Goal: Task Accomplishment & Management: Manage account settings

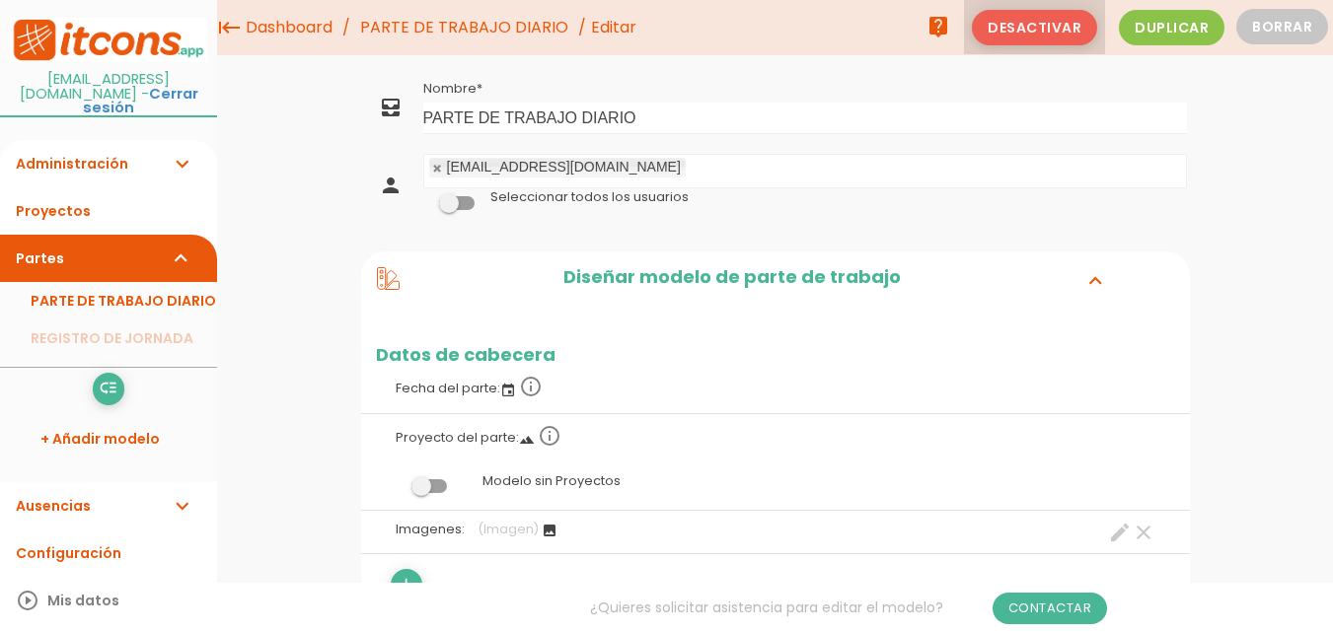
click at [1047, 28] on span "Desactivar" at bounding box center [1034, 28] width 125 height 36
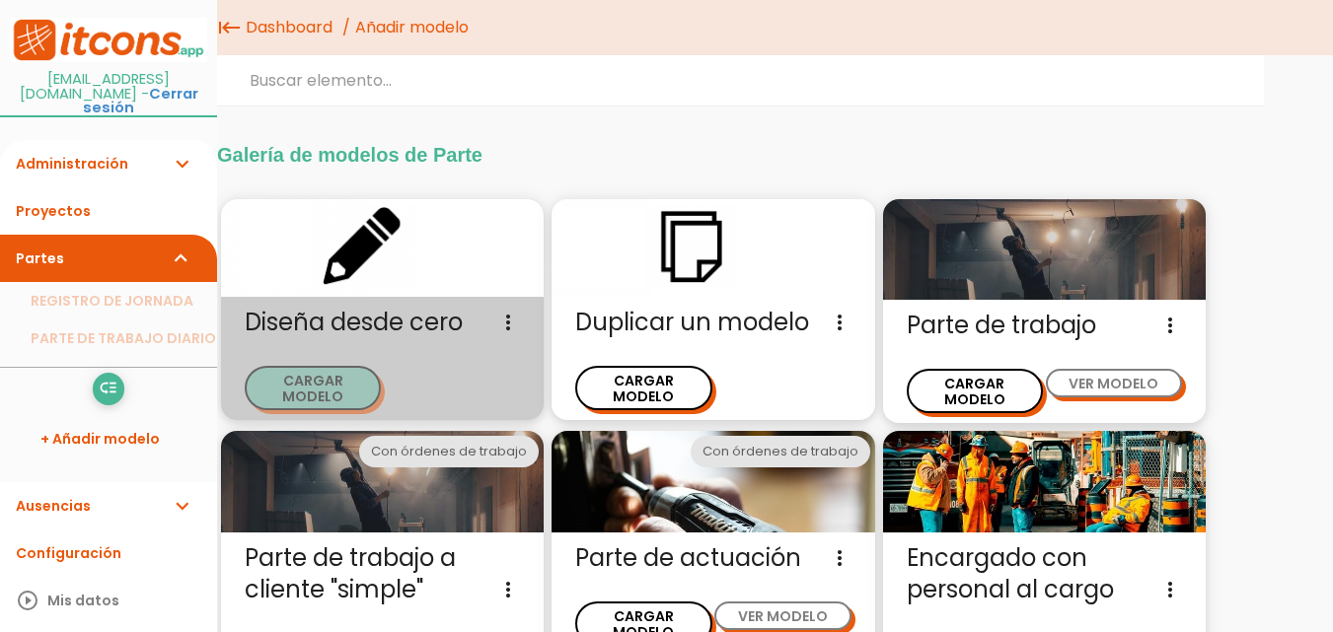
click at [309, 376] on button "CARGAR MODELO" at bounding box center [313, 388] width 136 height 44
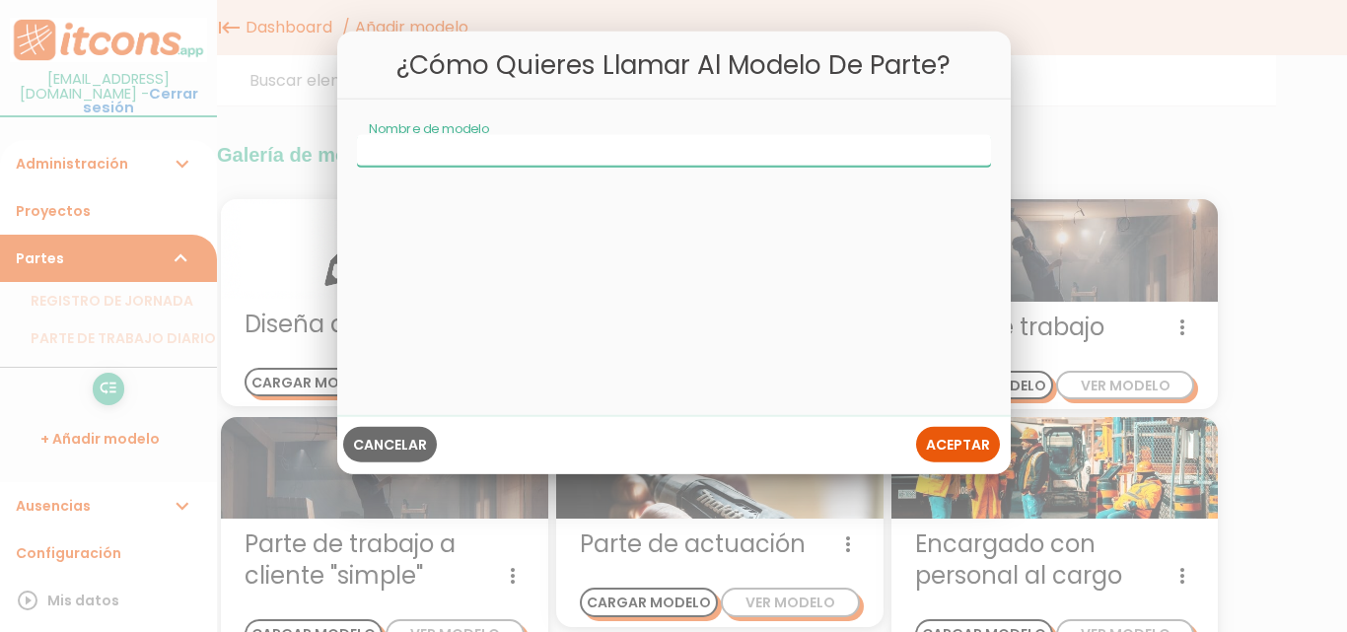
click at [454, 150] on input "Nombre de modelo" at bounding box center [674, 151] width 634 height 32
type input "Permisos"
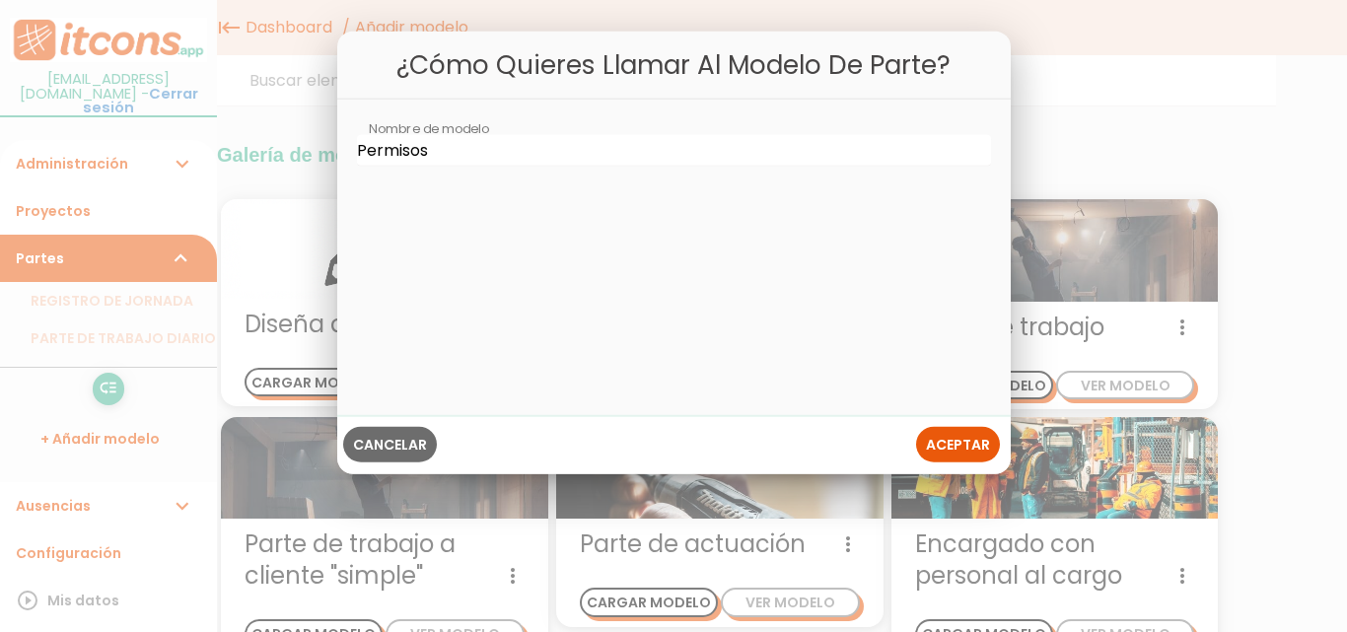
click at [969, 453] on span "Aceptar" at bounding box center [958, 445] width 64 height 20
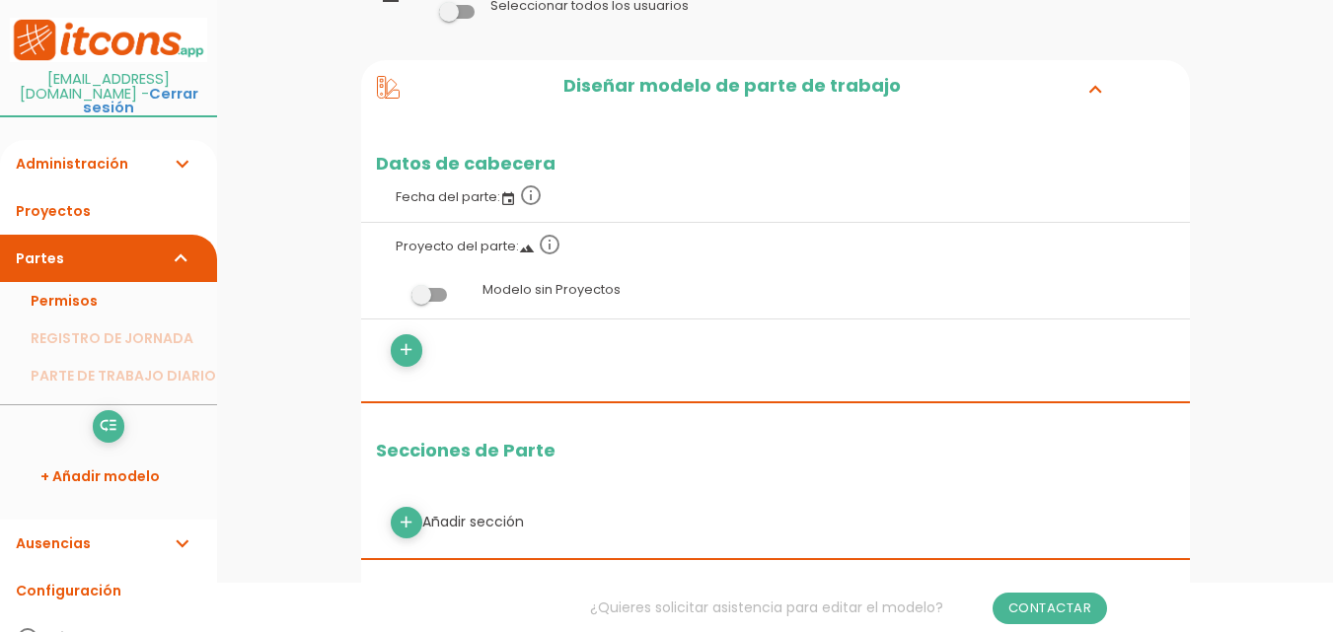
scroll to position [197, 0]
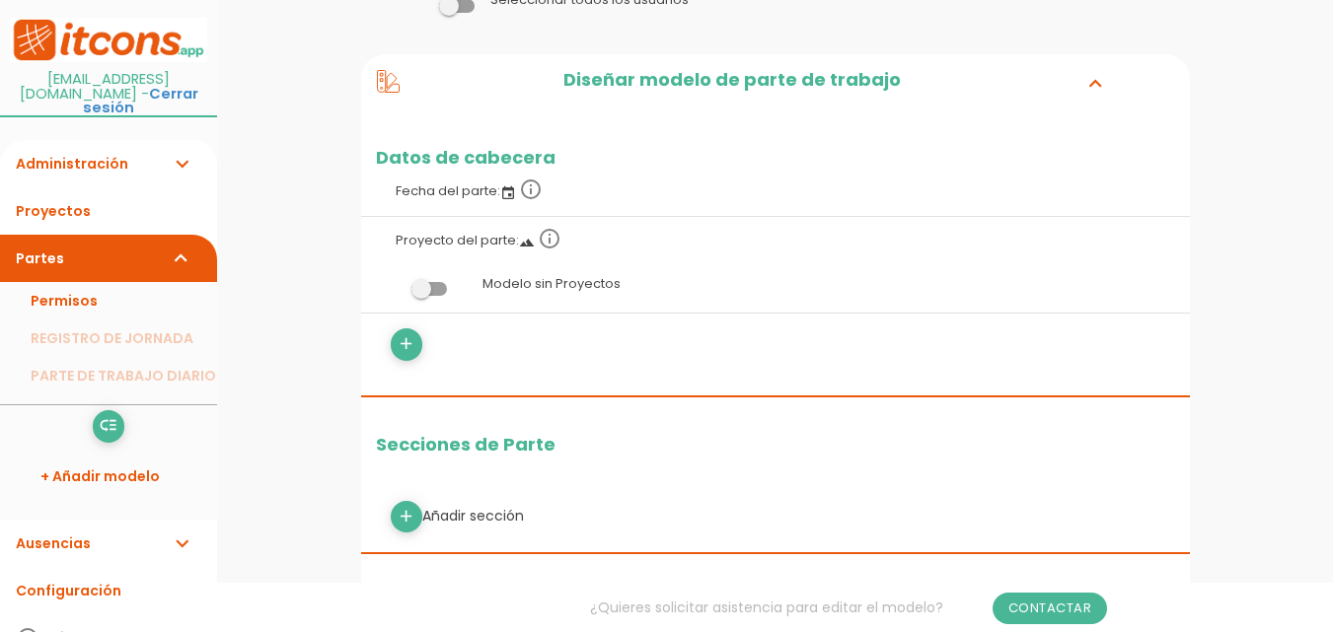
click at [433, 288] on span at bounding box center [429, 289] width 36 height 14
click at [396, 284] on input "checkbox" at bounding box center [396, 284] width 0 height 0
click at [398, 349] on icon "add" at bounding box center [406, 344] width 19 height 32
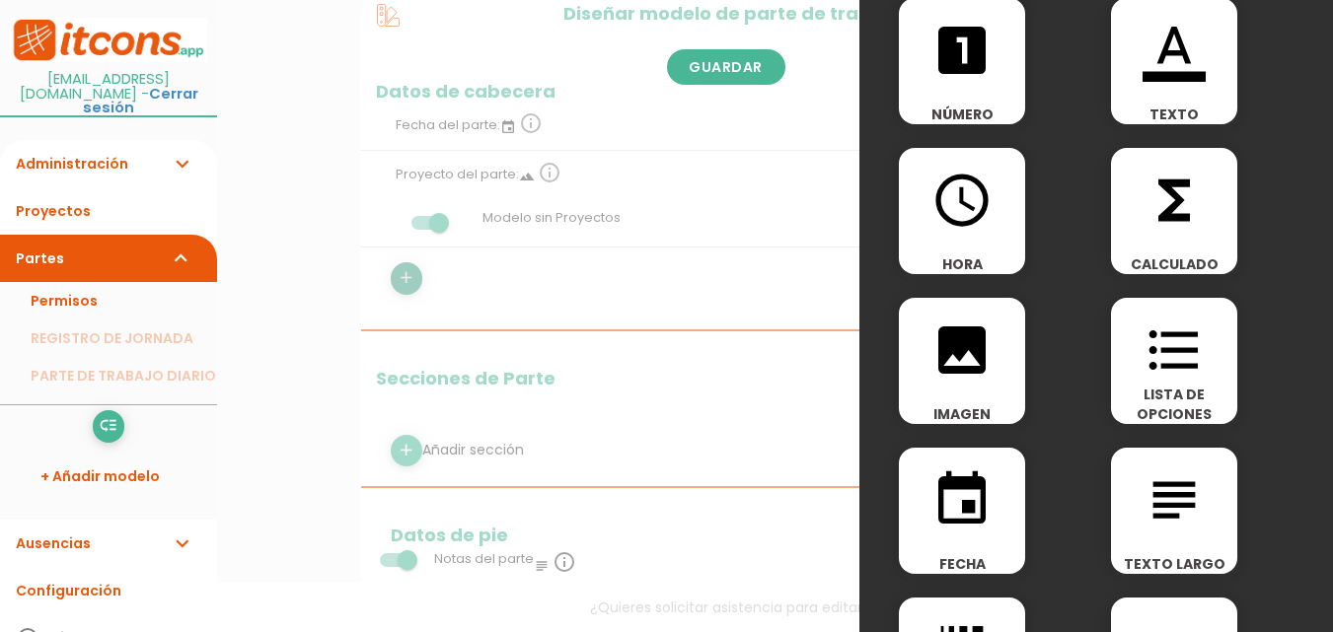
scroll to position [0, 0]
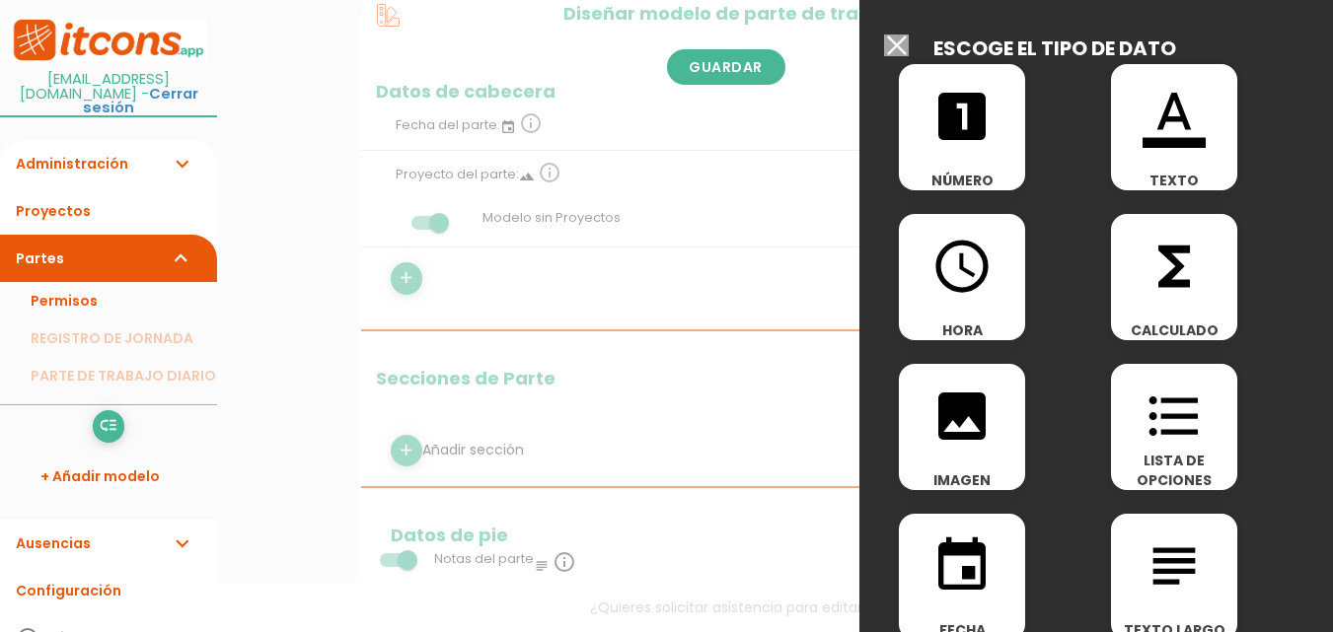
click at [900, 40] on input "Seleccionar todos los usuarios" at bounding box center [896, 46] width 25 height 22
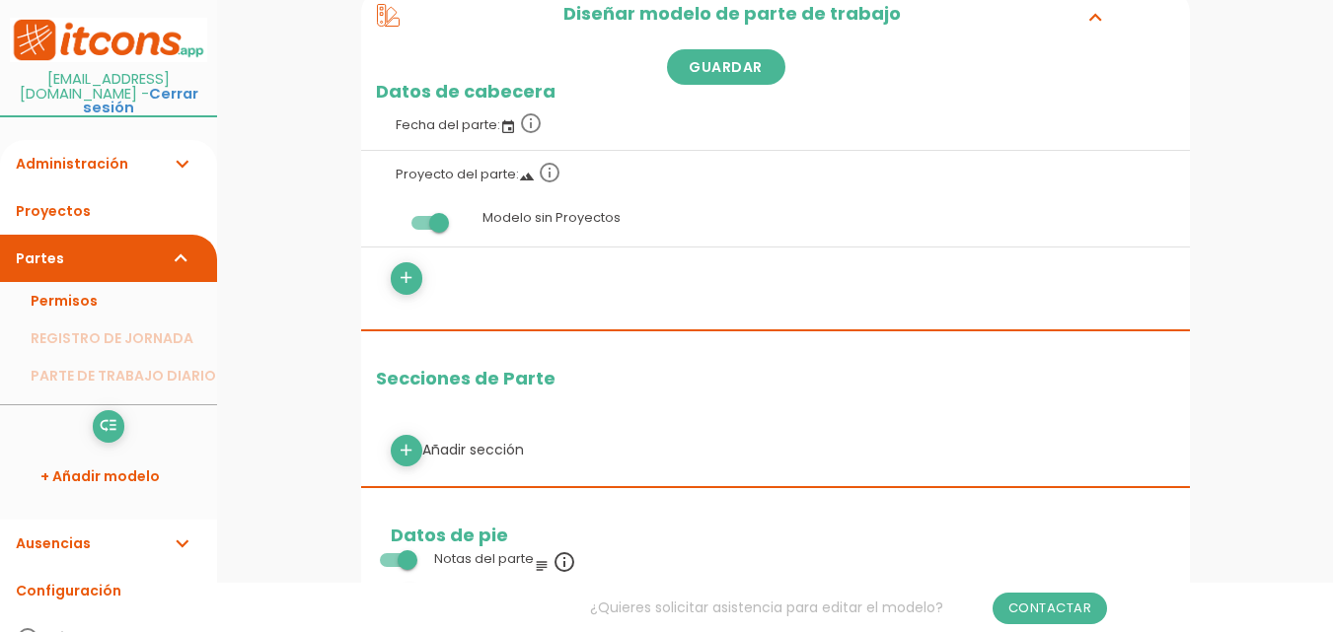
click at [433, 222] on span at bounding box center [429, 223] width 36 height 14
click at [396, 218] on input "checkbox" at bounding box center [396, 218] width 0 height 0
click at [405, 283] on icon "add" at bounding box center [406, 278] width 19 height 32
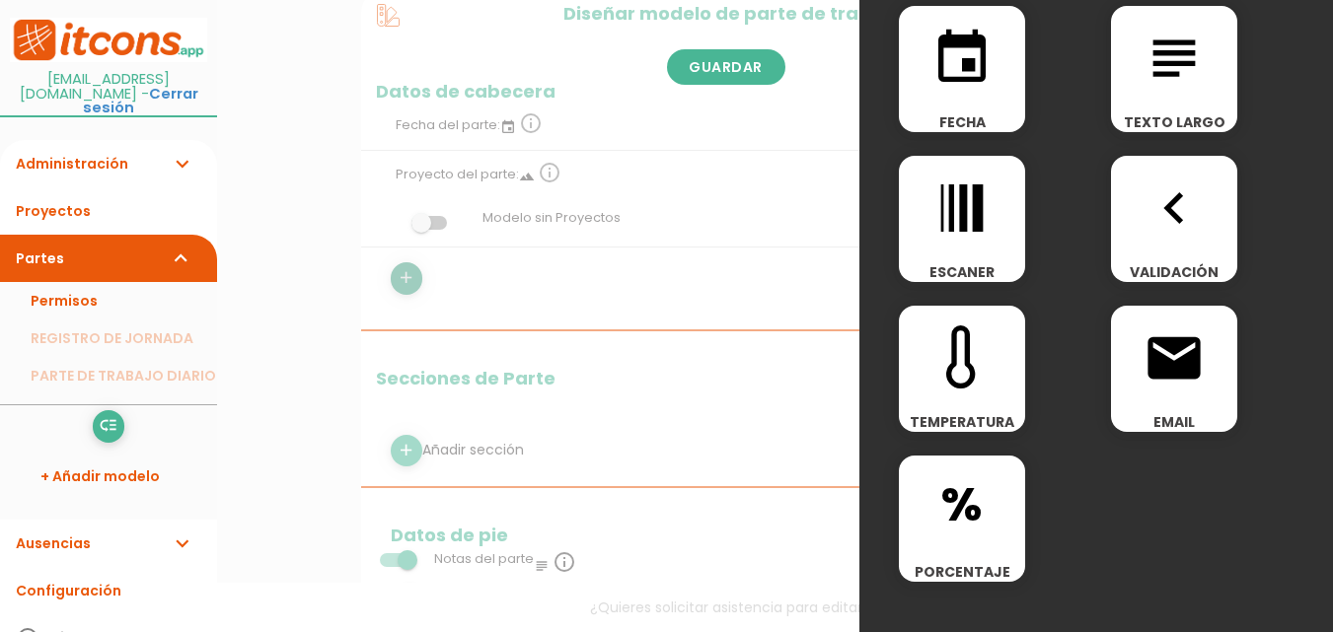
scroll to position [498, 0]
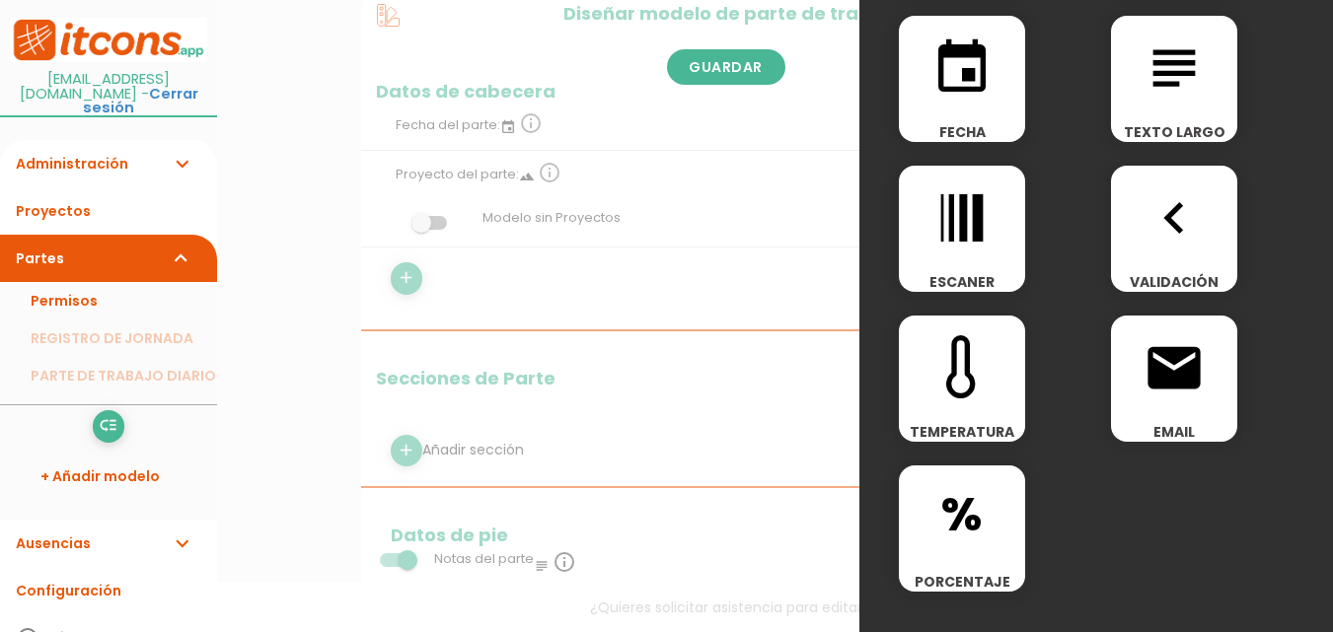
click at [71, 289] on li "Permisos" at bounding box center [108, 300] width 217 height 37
click at [63, 285] on li "Permisos" at bounding box center [108, 300] width 217 height 37
click at [60, 283] on li "Permisos" at bounding box center [108, 300] width 217 height 37
click at [60, 282] on li "Permisos" at bounding box center [108, 300] width 217 height 37
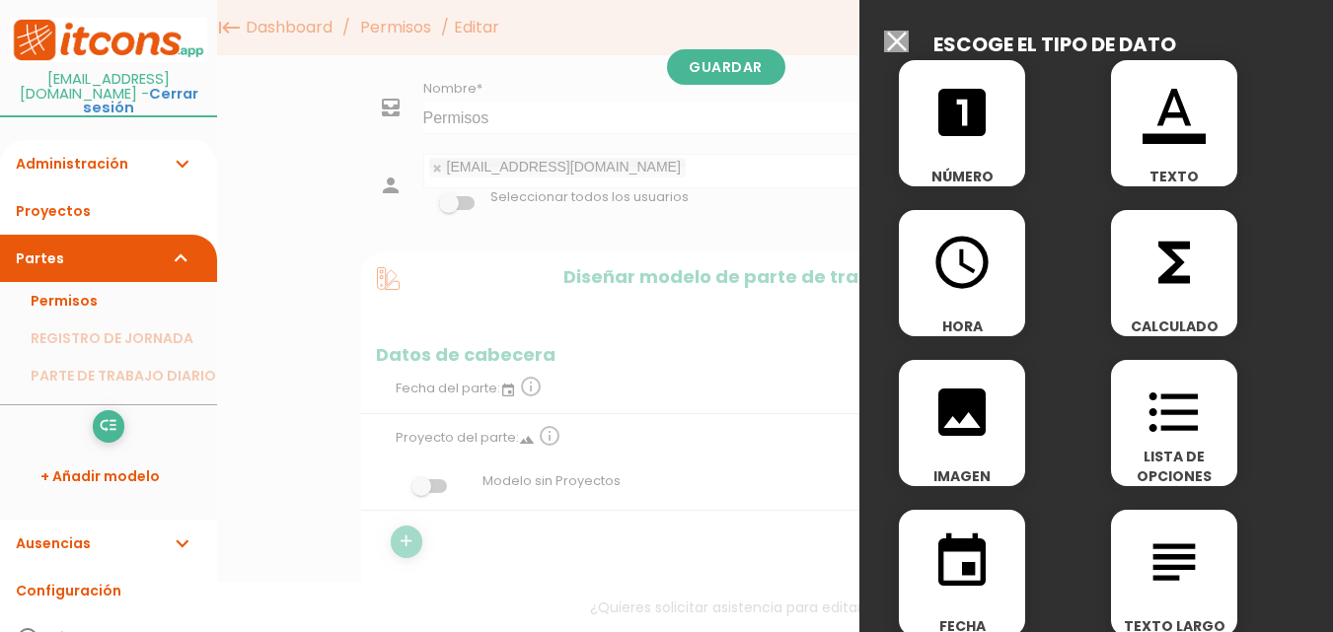
scroll to position [0, 0]
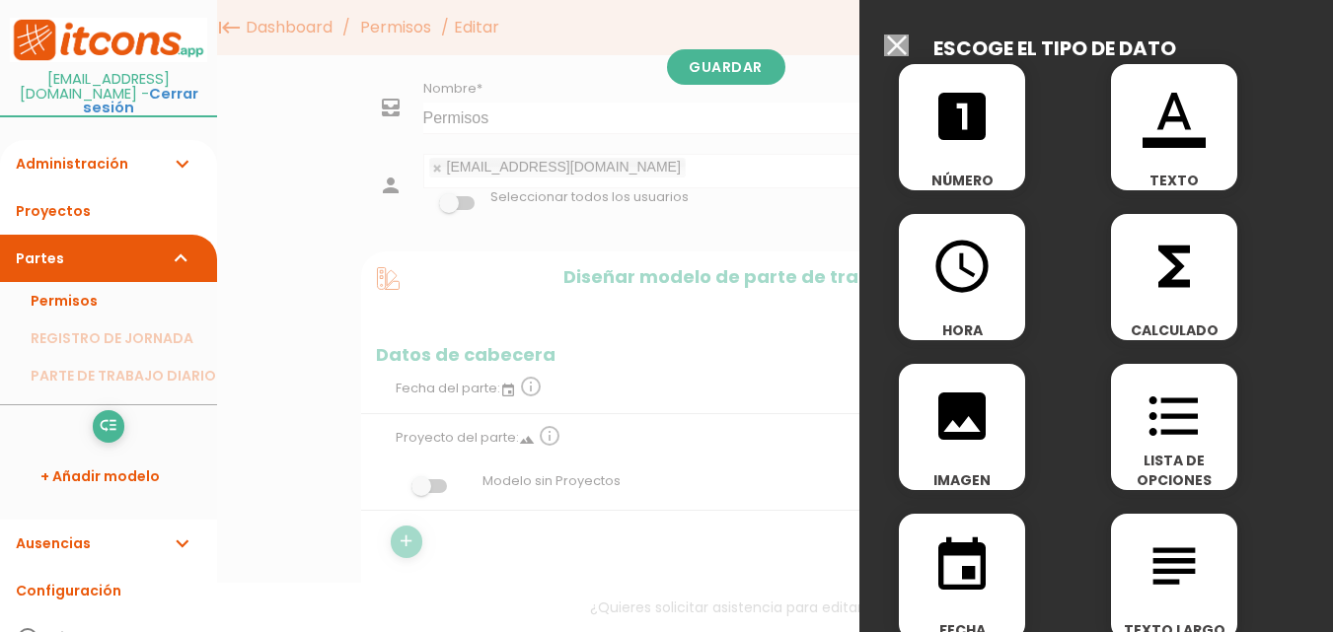
click at [899, 44] on input "Seleccionar todos los usuarios" at bounding box center [896, 46] width 25 height 22
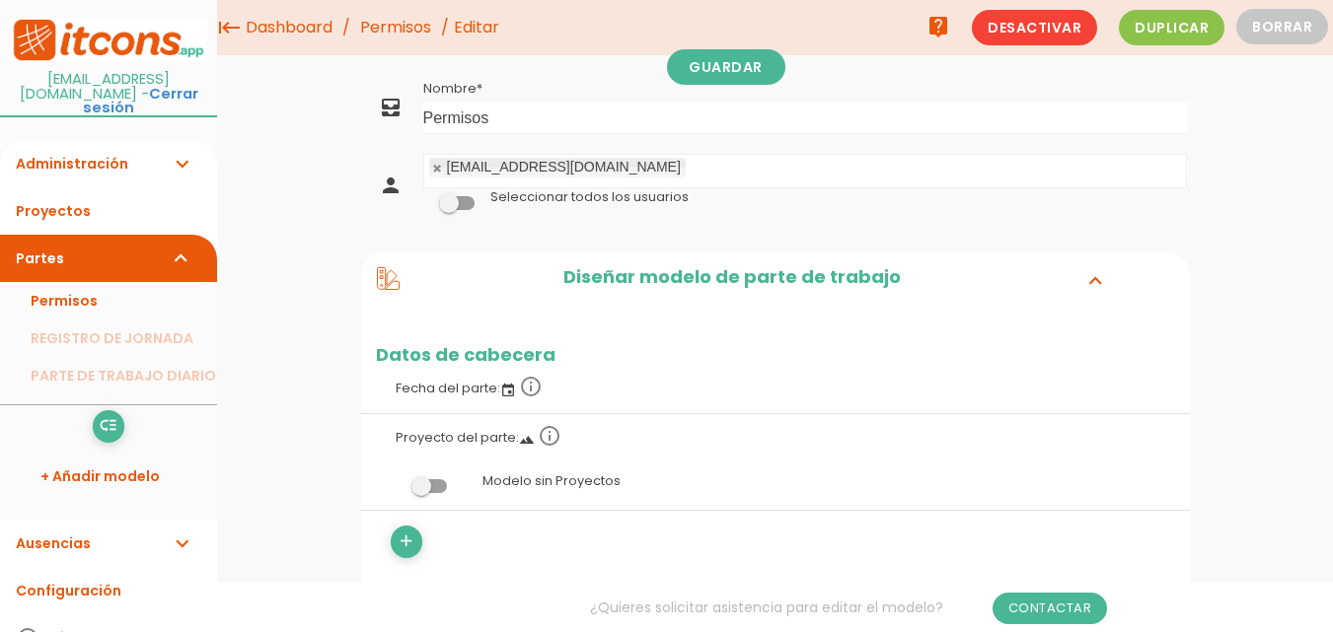
click at [63, 520] on link "Ausencias expand_more" at bounding box center [108, 543] width 217 height 47
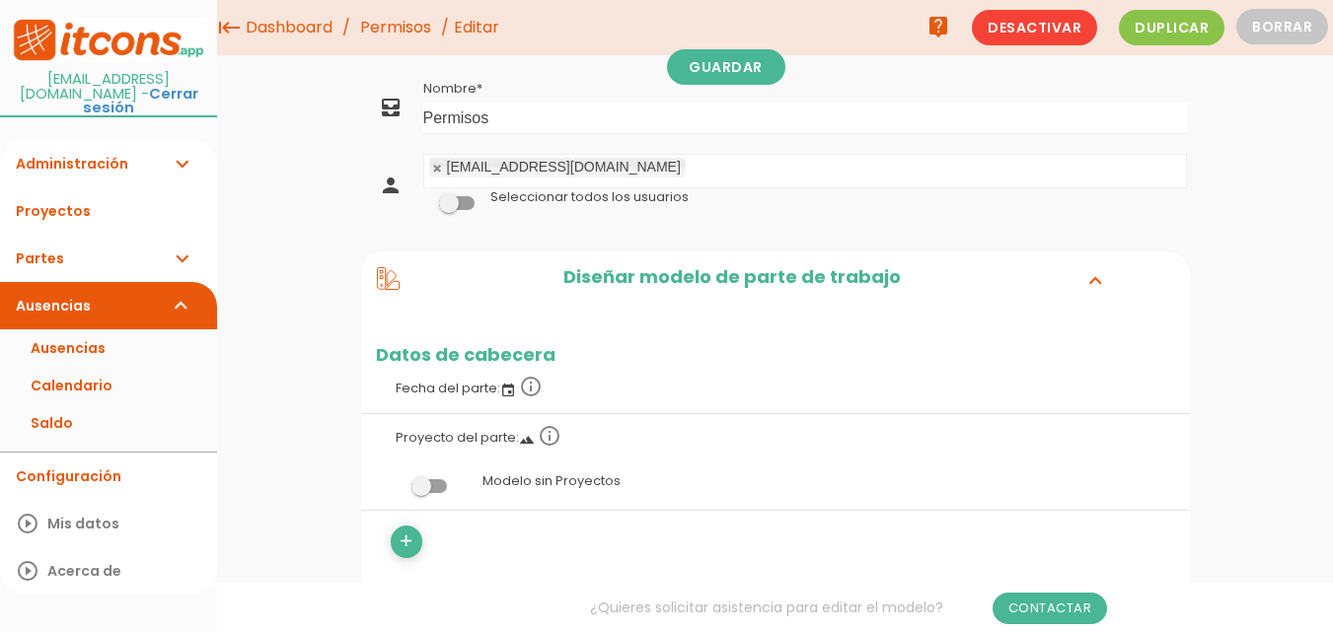
click at [62, 295] on link "Ausencias expand_more" at bounding box center [108, 305] width 217 height 47
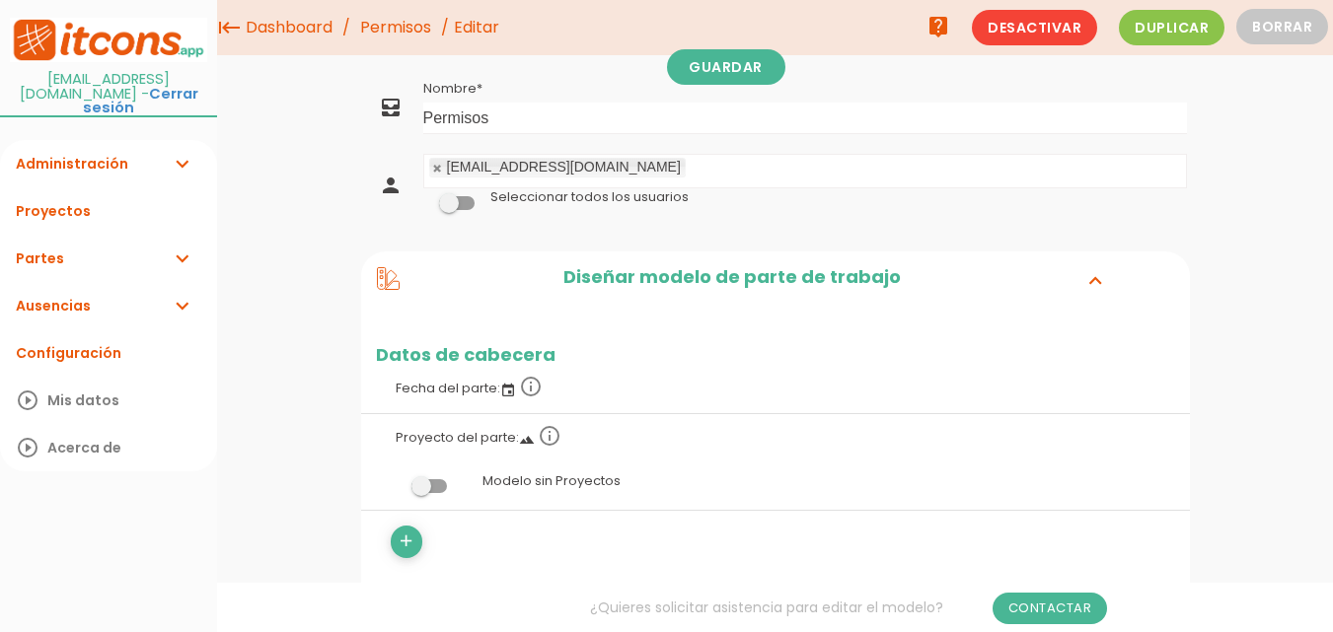
click at [439, 493] on span at bounding box center [429, 486] width 36 height 14
click at [396, 481] on input "checkbox" at bounding box center [396, 481] width 0 height 0
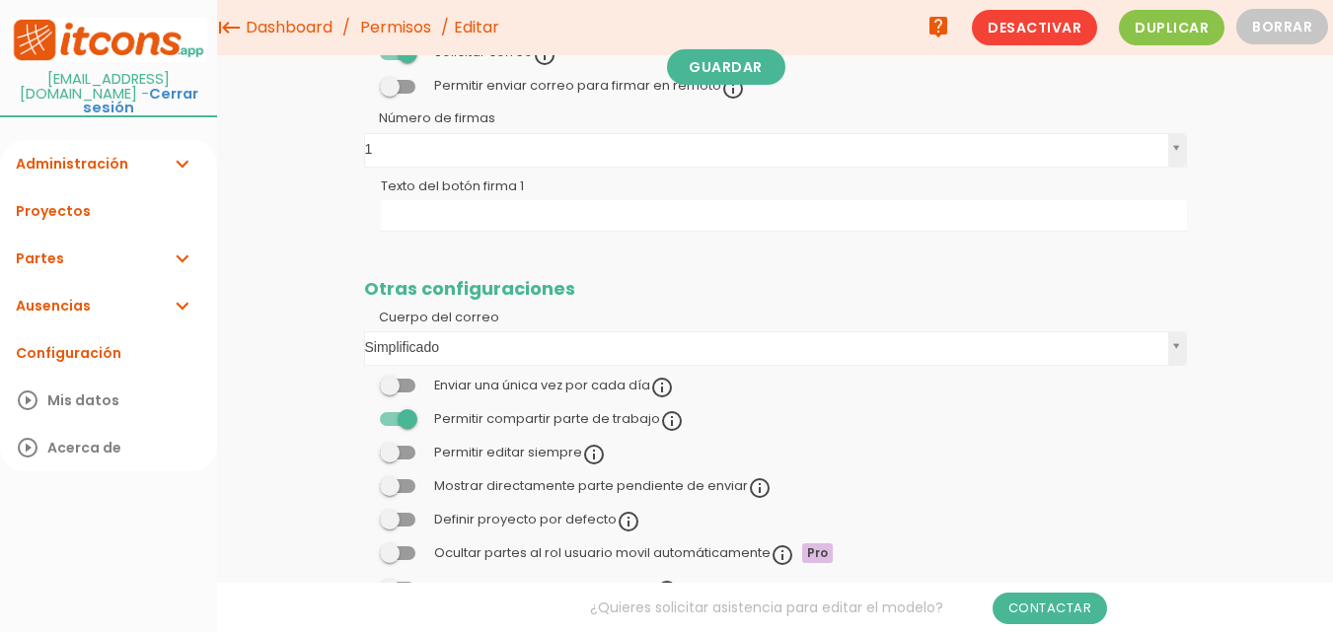
scroll to position [1014, 0]
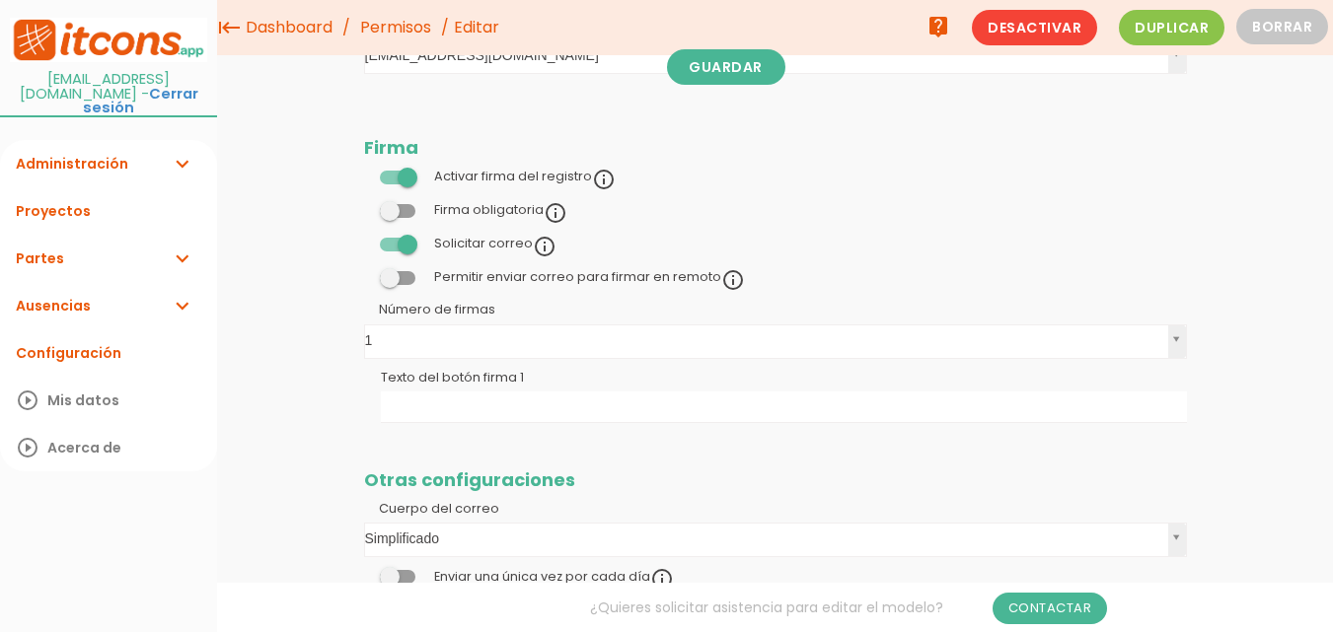
click at [74, 286] on link "Ausencias expand_more" at bounding box center [108, 305] width 217 height 47
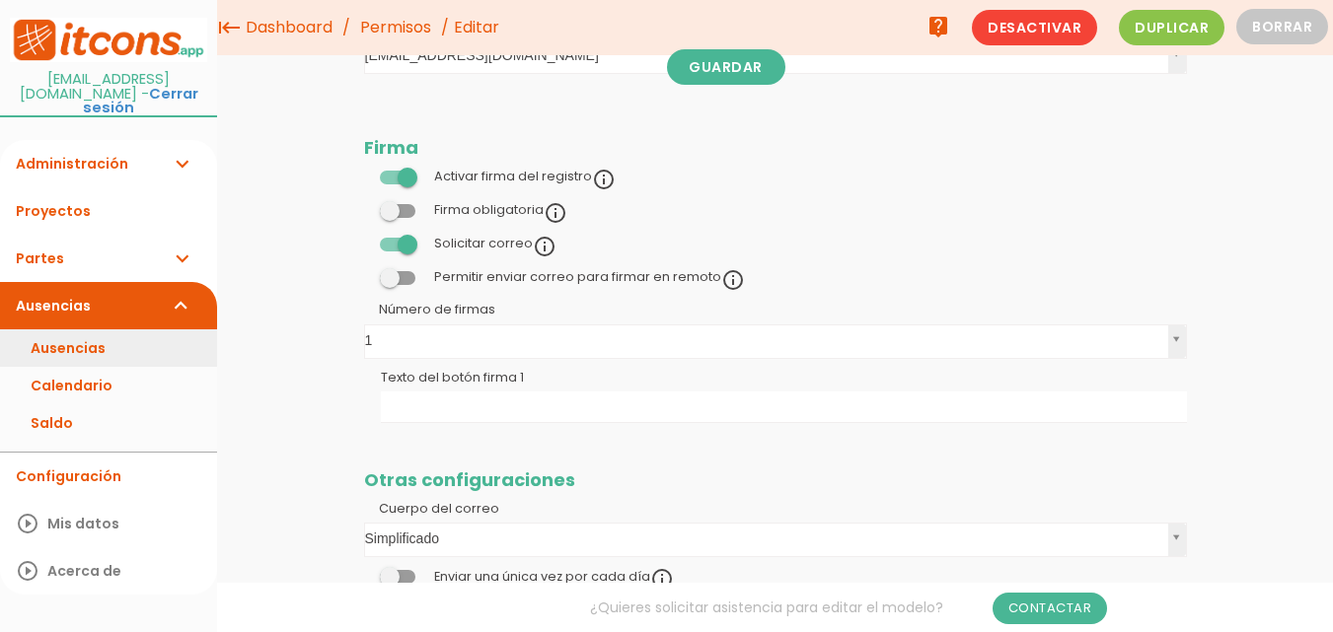
click at [71, 331] on link "Ausencias" at bounding box center [108, 347] width 217 height 37
